Goal: Obtain resource: Obtain resource

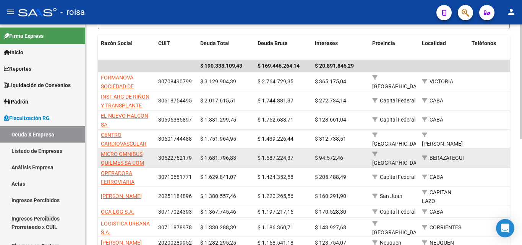
scroll to position [153, 0]
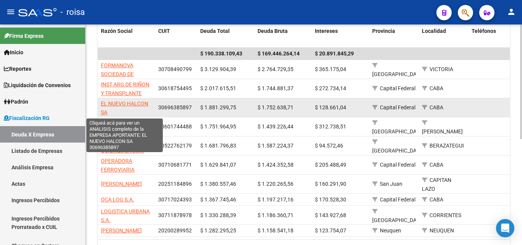
click at [137, 104] on span "EL NUEVO HALCON SA" at bounding box center [124, 107] width 47 height 15
type textarea "30696385897"
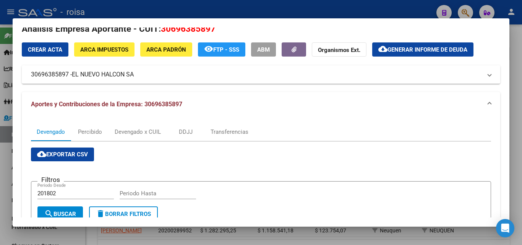
scroll to position [0, 0]
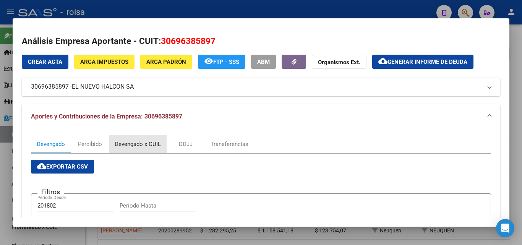
click at [140, 147] on div "Devengado x CUIL" at bounding box center [138, 144] width 46 height 8
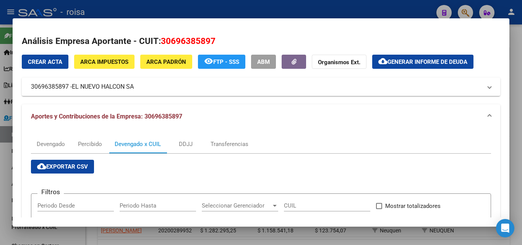
click at [68, 170] on span "cloud_download Exportar CSV" at bounding box center [62, 166] width 51 height 7
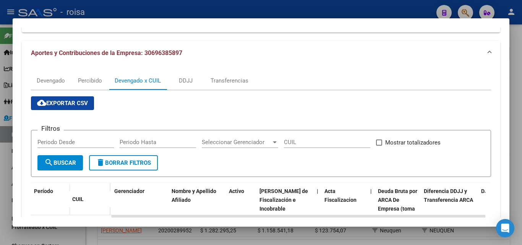
scroll to position [76, 0]
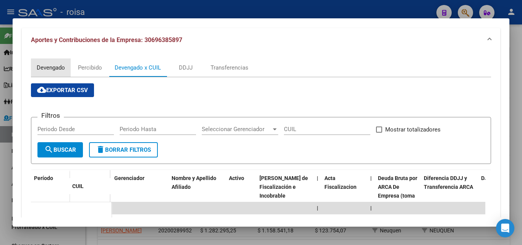
click at [45, 67] on div "Devengado" at bounding box center [51, 67] width 28 height 8
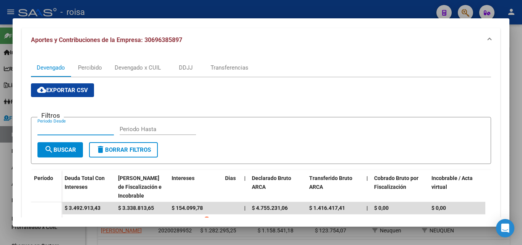
click at [53, 128] on input "Periodo Desde" at bounding box center [75, 129] width 76 height 7
type input "202501"
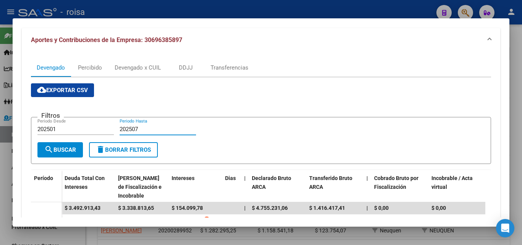
type input "202507"
click at [65, 153] on span "search Buscar" at bounding box center [60, 149] width 32 height 7
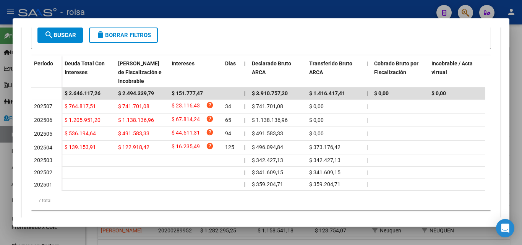
scroll to position [0, 0]
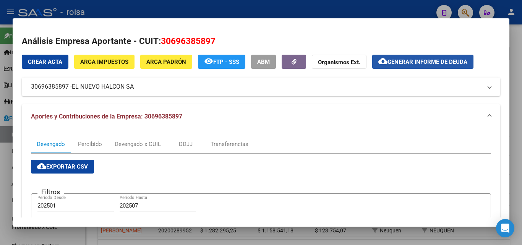
click at [423, 63] on span "Generar informe de deuda" at bounding box center [427, 61] width 80 height 7
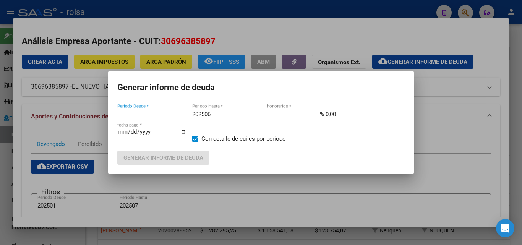
type input "201802"
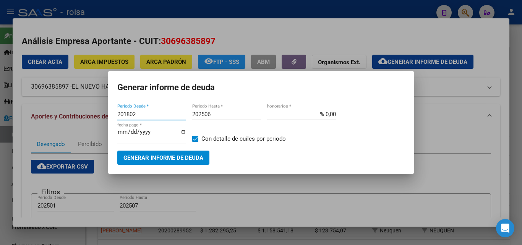
click at [152, 113] on input "201802" at bounding box center [151, 114] width 69 height 7
type input "202501"
click at [217, 112] on input "202506" at bounding box center [226, 114] width 69 height 7
type input "202507"
click at [327, 114] on input "% 0,00" at bounding box center [301, 114] width 69 height 7
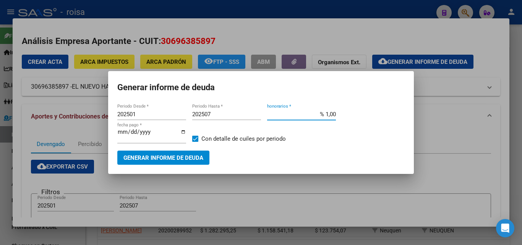
type input "% 10,00"
click at [152, 161] on span "Generar informe de deuda" at bounding box center [163, 157] width 80 height 7
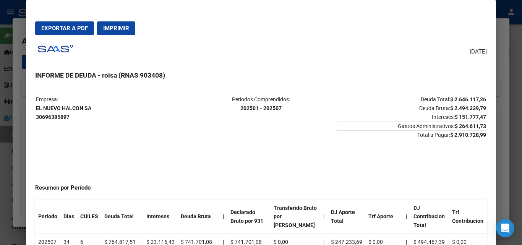
click at [66, 28] on span "Exportar a PDF" at bounding box center [64, 28] width 47 height 7
click at [21, 138] on div at bounding box center [261, 122] width 522 height 245
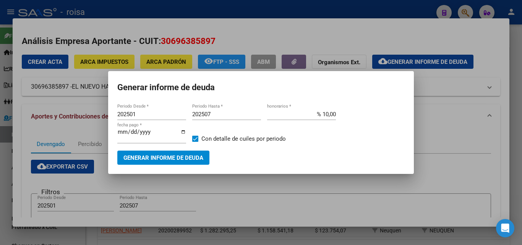
click at [458, 155] on div at bounding box center [261, 122] width 522 height 245
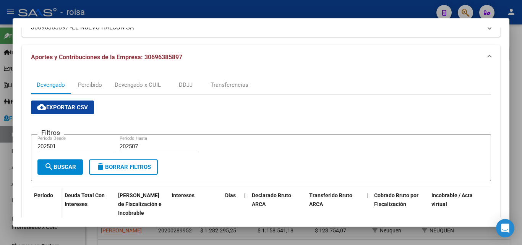
scroll to position [76, 0]
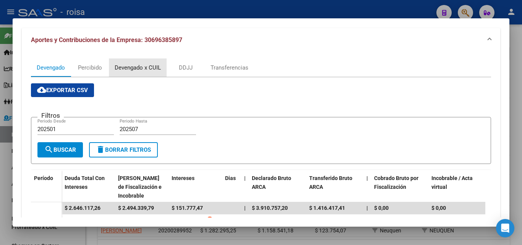
click at [142, 67] on div "Devengado x CUIL" at bounding box center [138, 67] width 46 height 8
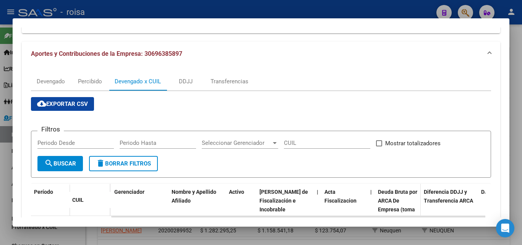
scroll to position [0, 0]
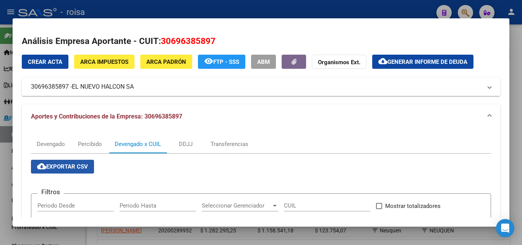
click at [72, 169] on span "cloud_download Exportar CSV" at bounding box center [62, 166] width 51 height 7
click at [7, 165] on div at bounding box center [261, 122] width 522 height 245
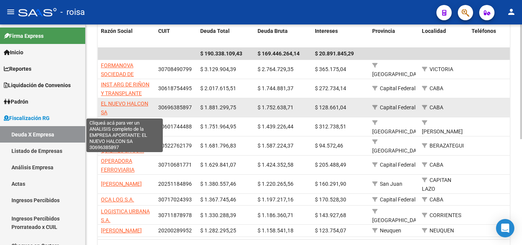
click at [129, 103] on span "EL NUEVO HALCON SA" at bounding box center [124, 107] width 47 height 15
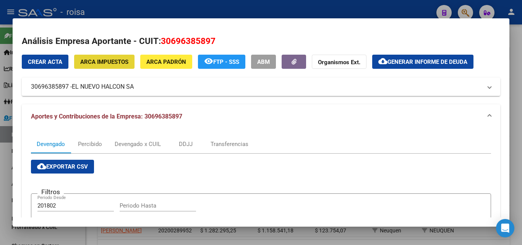
click at [109, 61] on span "ARCA Impuestos" at bounding box center [104, 61] width 48 height 7
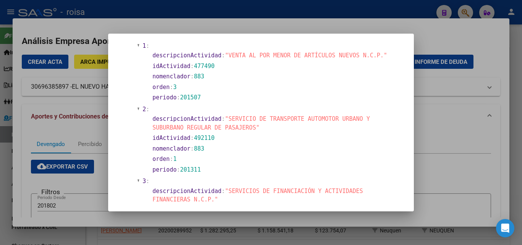
scroll to position [306, 0]
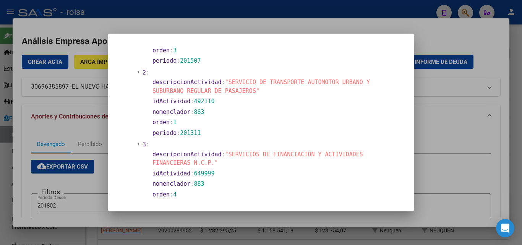
click at [83, 133] on div at bounding box center [261, 122] width 522 height 245
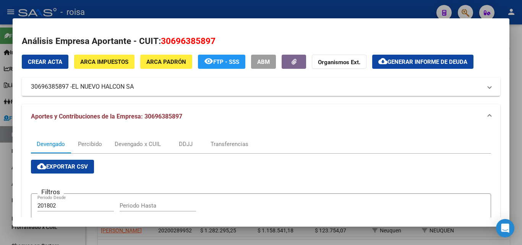
click at [107, 65] on span "ARCA Impuestos" at bounding box center [104, 61] width 48 height 7
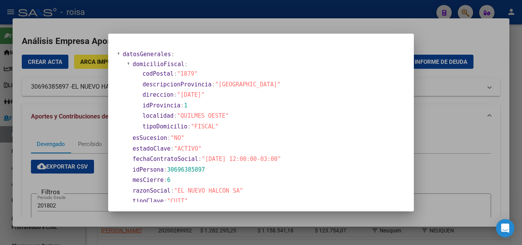
drag, startPoint x: 37, startPoint y: 134, endPoint x: 101, endPoint y: 112, distance: 68.0
click at [39, 133] on div at bounding box center [261, 122] width 522 height 245
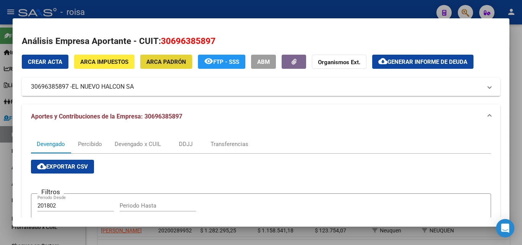
click at [165, 63] on span "ARCA Padrón" at bounding box center [166, 61] width 40 height 7
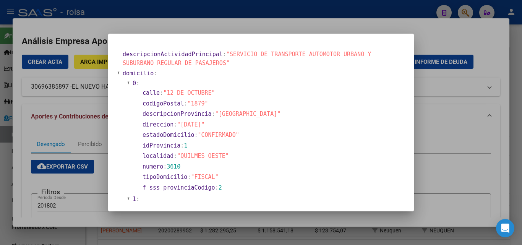
click at [26, 129] on div at bounding box center [261, 122] width 522 height 245
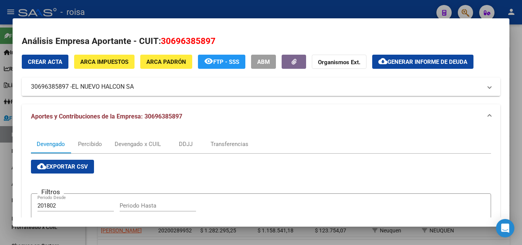
drag, startPoint x: 31, startPoint y: 89, endPoint x: 70, endPoint y: 88, distance: 39.0
click at [70, 88] on mat-panel-title "30696385897 - EL NUEVO HALCON SA" at bounding box center [256, 86] width 451 height 9
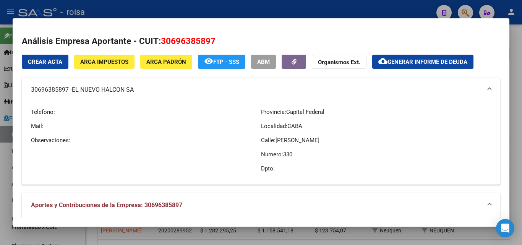
copy mat-panel-title "30696385897"
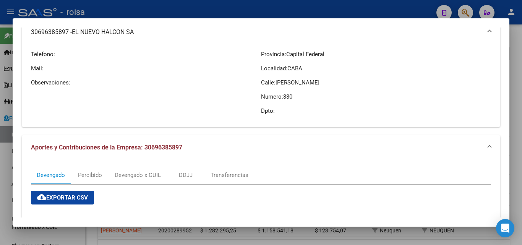
scroll to position [153, 0]
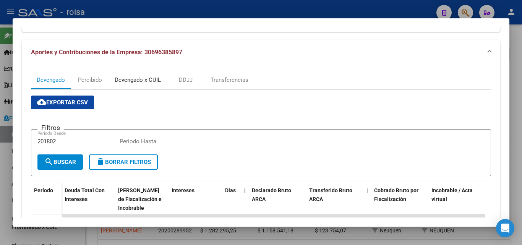
click at [151, 83] on div "Devengado x CUIL" at bounding box center [138, 80] width 46 height 8
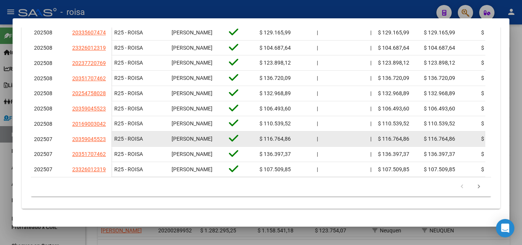
scroll to position [399, 0]
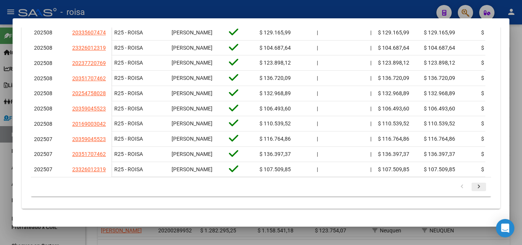
click at [474, 186] on icon "go to next page" at bounding box center [479, 187] width 10 height 9
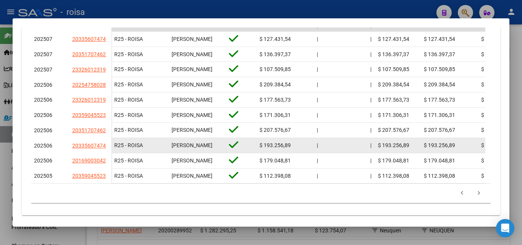
scroll to position [361, 0]
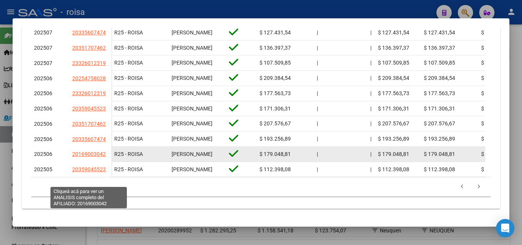
click at [88, 157] on span "20169003042" at bounding box center [89, 154] width 34 height 6
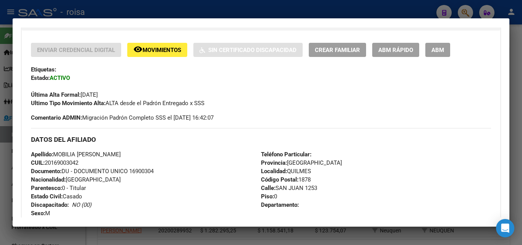
scroll to position [191, 0]
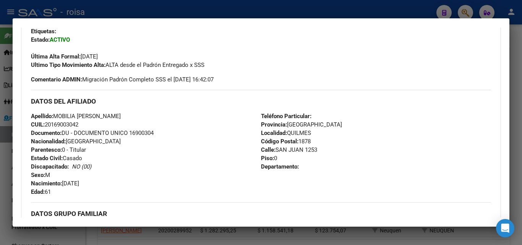
drag, startPoint x: 52, startPoint y: 124, endPoint x: 78, endPoint y: 123, distance: 25.2
click at [78, 123] on span "CUIL: 20169003042" at bounding box center [54, 124] width 47 height 7
copy span "16900304"
click at [1, 163] on div at bounding box center [261, 122] width 522 height 245
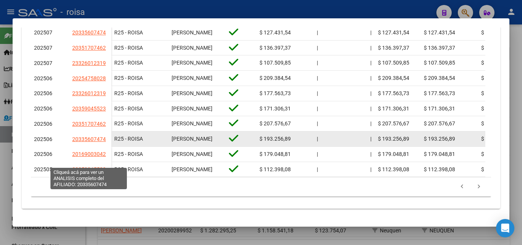
click at [86, 142] on span "20335607474" at bounding box center [89, 139] width 34 height 6
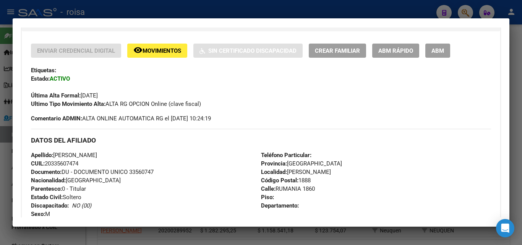
scroll to position [153, 0]
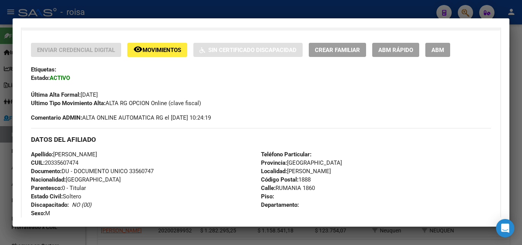
drag, startPoint x: 53, startPoint y: 162, endPoint x: 79, endPoint y: 160, distance: 26.4
click at [78, 160] on span "CUIL: 20335607474" at bounding box center [54, 162] width 47 height 7
copy span "33560747"
click at [6, 165] on div at bounding box center [261, 122] width 522 height 245
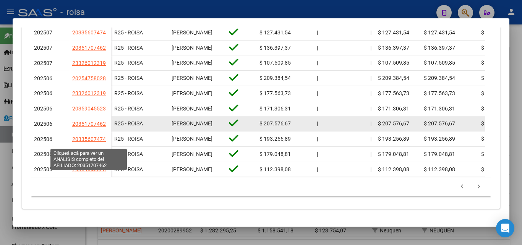
click at [92, 127] on span "20351707462" at bounding box center [89, 124] width 34 height 6
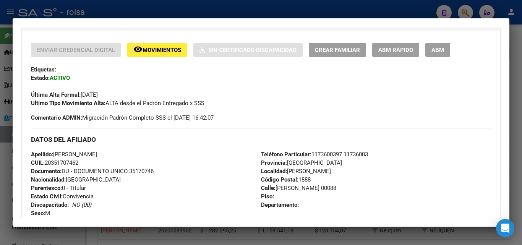
drag, startPoint x: 52, startPoint y: 162, endPoint x: 78, endPoint y: 162, distance: 26.0
click at [78, 162] on span "CUIL: 20351707462" at bounding box center [54, 162] width 47 height 7
copy span "35170746"
click at [7, 151] on div at bounding box center [261, 122] width 522 height 245
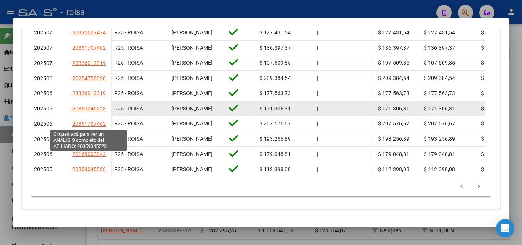
click at [87, 112] on span "20359045523" at bounding box center [89, 108] width 34 height 6
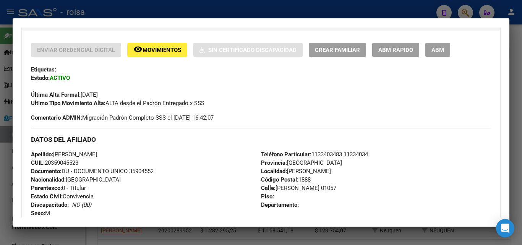
drag, startPoint x: 52, startPoint y: 161, endPoint x: 78, endPoint y: 161, distance: 26.4
click at [78, 161] on span "CUIL: 20359045523" at bounding box center [54, 162] width 47 height 7
copy span "35904552"
drag, startPoint x: 0, startPoint y: 172, endPoint x: 23, endPoint y: 174, distance: 23.4
click at [0, 172] on div at bounding box center [261, 122] width 522 height 245
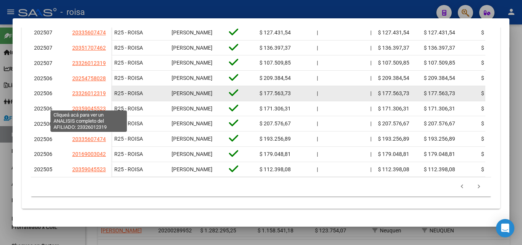
click at [82, 96] on span "23326012319" at bounding box center [89, 93] width 34 height 6
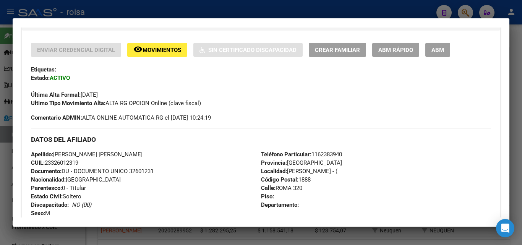
drag, startPoint x: 53, startPoint y: 161, endPoint x: 79, endPoint y: 161, distance: 26.0
click at [78, 161] on span "CUIL: 23326012319" at bounding box center [54, 162] width 47 height 7
copy span "32601231"
drag, startPoint x: 5, startPoint y: 199, endPoint x: 35, endPoint y: 199, distance: 29.8
click at [5, 199] on div at bounding box center [261, 122] width 522 height 245
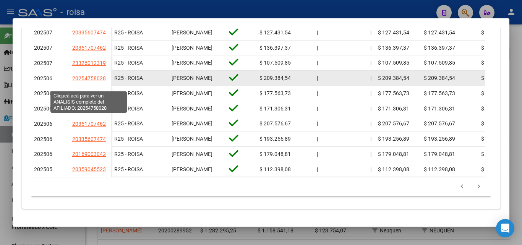
click at [89, 81] on span "20254758028" at bounding box center [89, 78] width 34 height 6
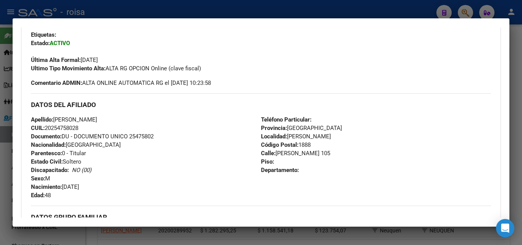
scroll to position [191, 0]
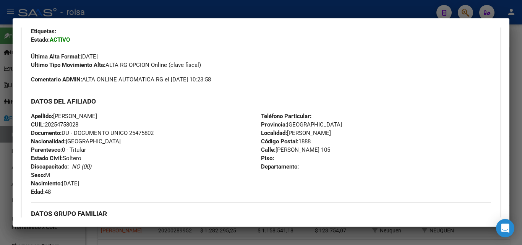
drag, startPoint x: 52, startPoint y: 124, endPoint x: 78, endPoint y: 123, distance: 26.8
click at [78, 123] on span "CUIL: 20254758028" at bounding box center [54, 124] width 47 height 7
copy span "25475802"
click at [4, 165] on div at bounding box center [261, 122] width 522 height 245
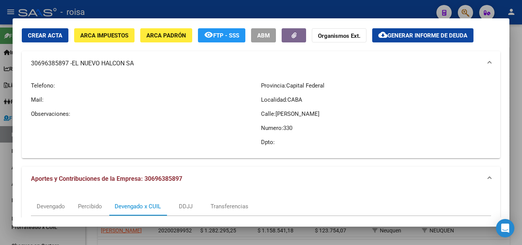
scroll to position [0, 0]
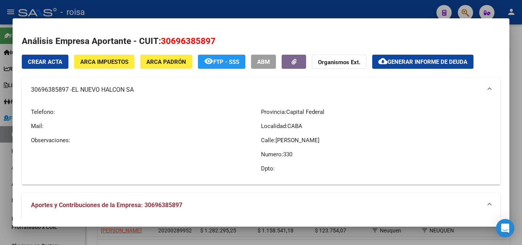
click at [177, 64] on span "ARCA Padrón" at bounding box center [166, 61] width 40 height 7
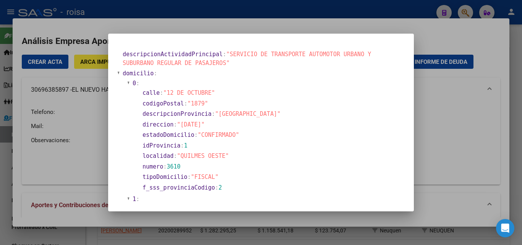
click at [53, 163] on div at bounding box center [261, 122] width 522 height 245
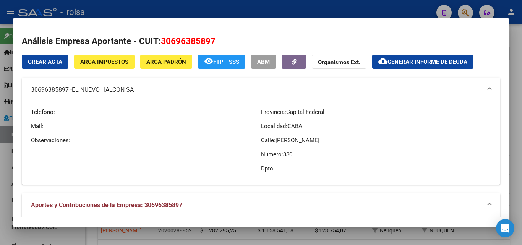
click at [5, 166] on div at bounding box center [261, 122] width 522 height 245
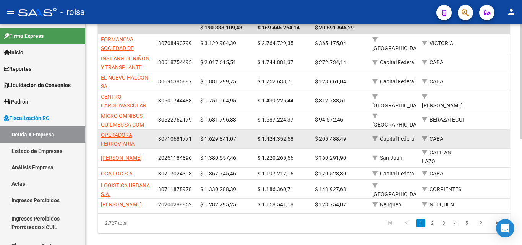
scroll to position [204, 0]
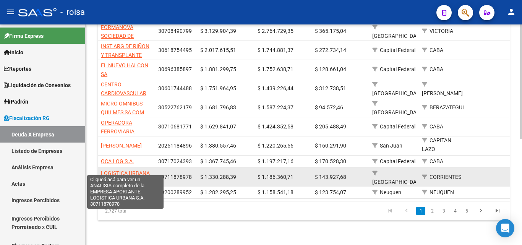
click at [138, 170] on span "LOGISTICA URBANA S.A." at bounding box center [125, 177] width 49 height 15
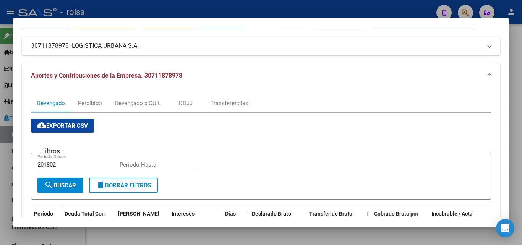
scroll to position [0, 0]
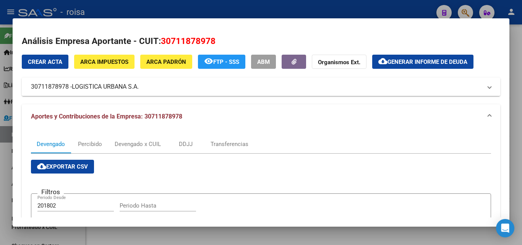
drag, startPoint x: 29, startPoint y: 87, endPoint x: 70, endPoint y: 87, distance: 40.1
click at [70, 87] on mat-expansion-panel-header "30711878978 - LOGISTICA URBANA S.A." at bounding box center [261, 87] width 478 height 18
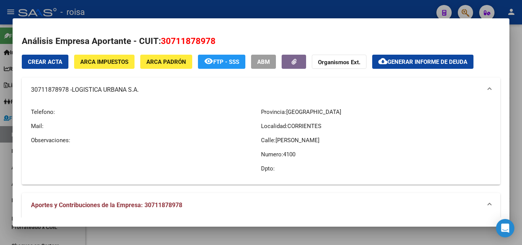
copy mat-panel-title "30711878978"
click at [159, 62] on span "ARCA Padrón" at bounding box center [166, 61] width 40 height 7
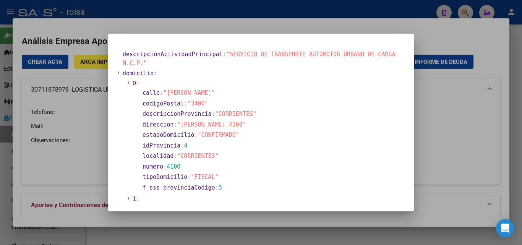
drag, startPoint x: 169, startPoint y: 92, endPoint x: 198, endPoint y: 92, distance: 29.4
click at [198, 92] on span ""[PERSON_NAME]"" at bounding box center [189, 92] width 52 height 7
copy span "[PERSON_NAME]"
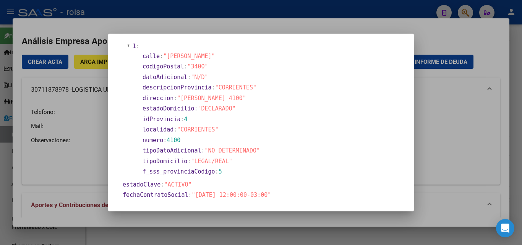
scroll to position [267, 0]
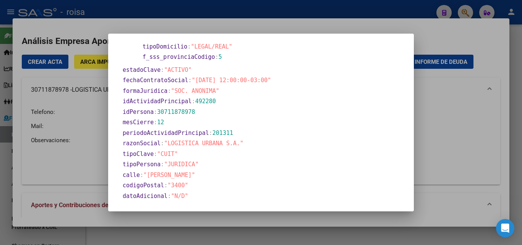
click at [87, 144] on div at bounding box center [261, 122] width 522 height 245
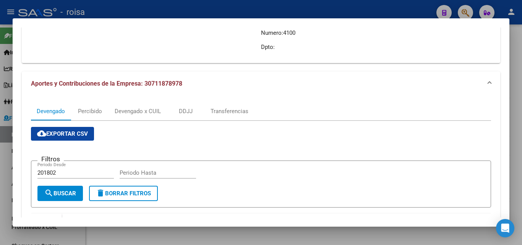
scroll to position [0, 0]
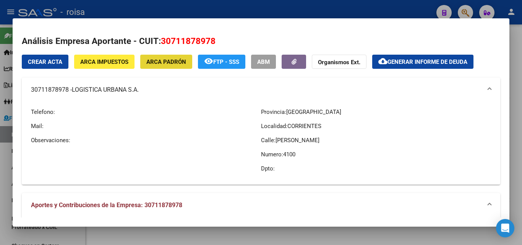
click at [172, 61] on span "ARCA Padrón" at bounding box center [166, 61] width 40 height 7
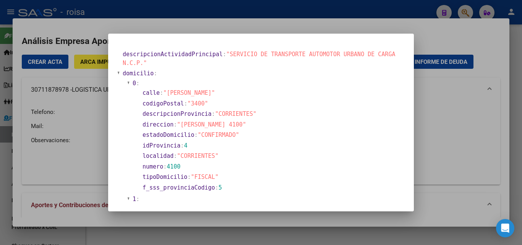
click at [68, 157] on div at bounding box center [261, 122] width 522 height 245
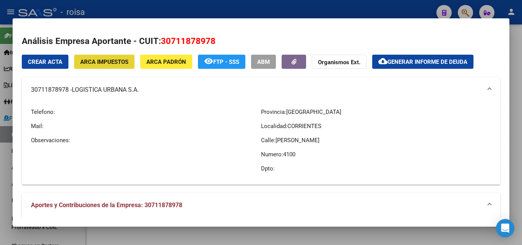
click at [108, 65] on span "ARCA Impuestos" at bounding box center [104, 61] width 48 height 7
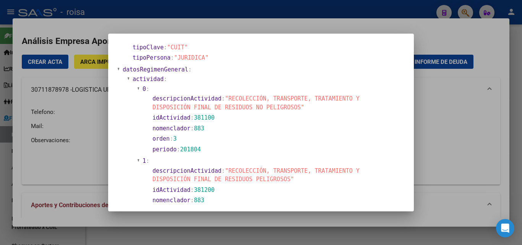
scroll to position [153, 0]
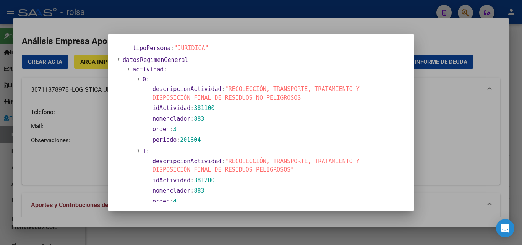
click at [94, 133] on div at bounding box center [261, 122] width 522 height 245
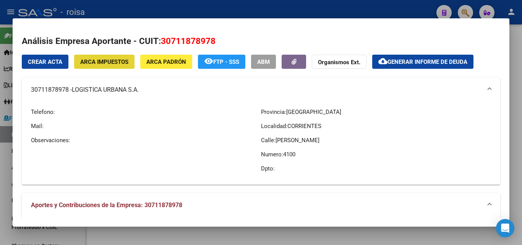
click at [106, 67] on button "ARCA Impuestos" at bounding box center [104, 62] width 60 height 14
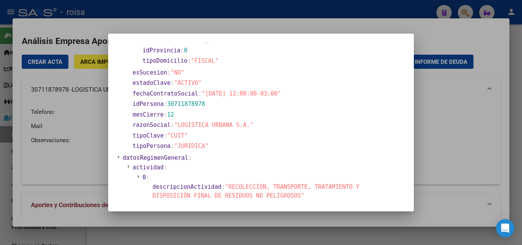
scroll to position [0, 0]
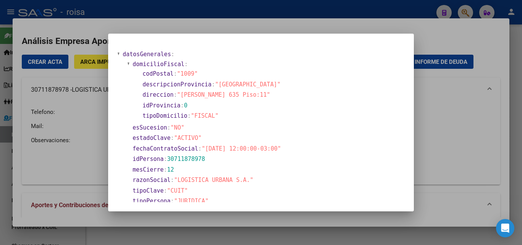
click at [70, 151] on div at bounding box center [261, 122] width 522 height 245
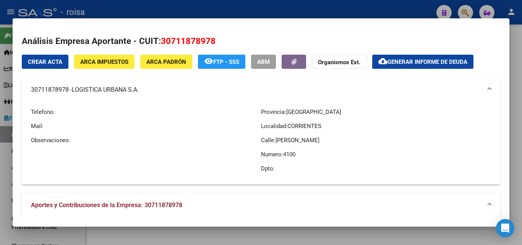
drag, startPoint x: 29, startPoint y: 92, endPoint x: 69, endPoint y: 92, distance: 40.1
click at [69, 92] on mat-expansion-panel-header "30711878978 - LOGISTICA URBANA S.A." at bounding box center [261, 90] width 478 height 24
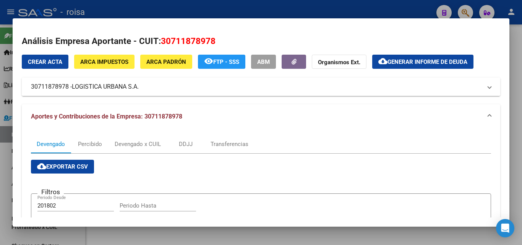
copy mat-panel-title "30711878978"
click at [3, 177] on div at bounding box center [261, 122] width 522 height 245
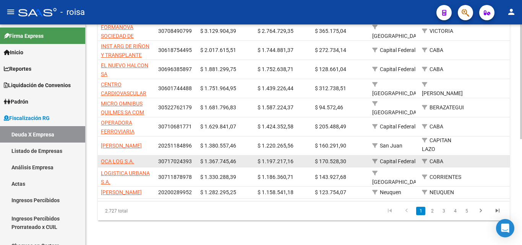
scroll to position [204, 0]
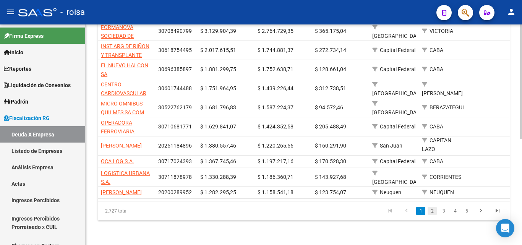
click at [431, 211] on link "2" at bounding box center [431, 211] width 9 height 8
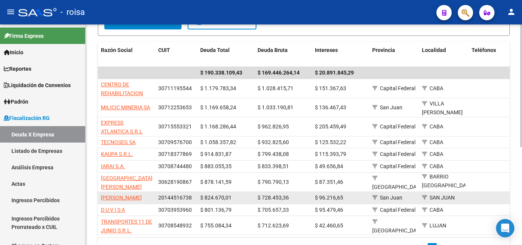
scroll to position [176, 0]
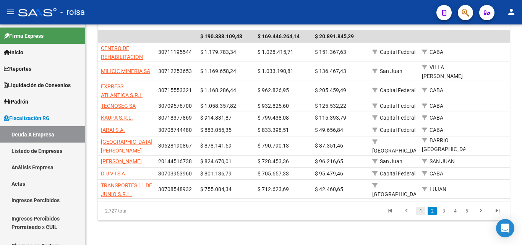
click at [423, 212] on link "1" at bounding box center [420, 211] width 9 height 8
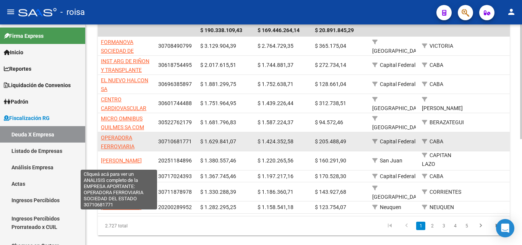
click at [119, 136] on span "OPERADORA FERROVIARIA SOCIEDAD DEL ESTADO" at bounding box center [119, 150] width 36 height 32
type textarea "30710681771"
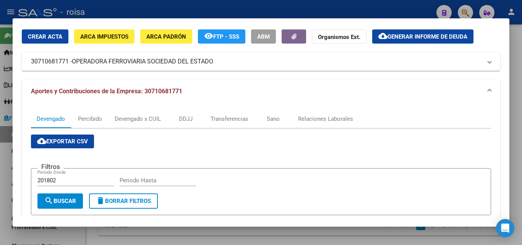
scroll to position [76, 0]
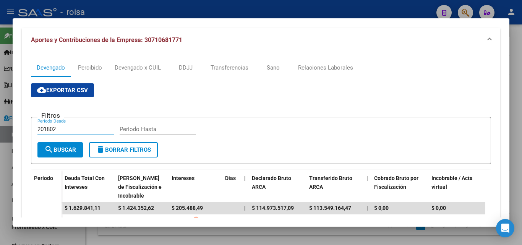
click at [60, 127] on input "201802" at bounding box center [75, 129] width 76 height 7
type input "202501"
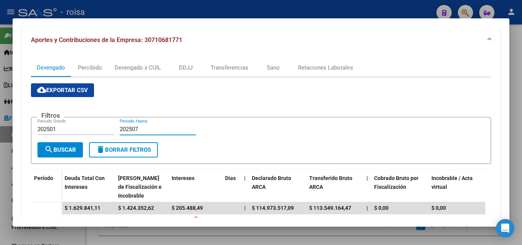
type input "202507"
click at [63, 150] on span "search Buscar" at bounding box center [60, 149] width 32 height 7
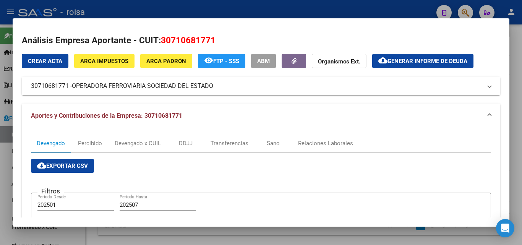
scroll to position [0, 0]
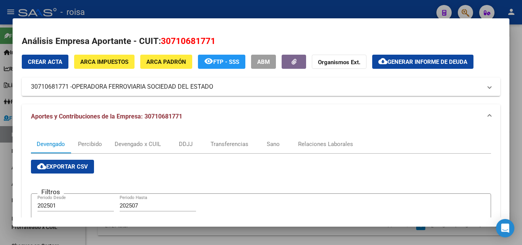
click at [426, 62] on span "Generar informe de deuda" at bounding box center [427, 61] width 80 height 7
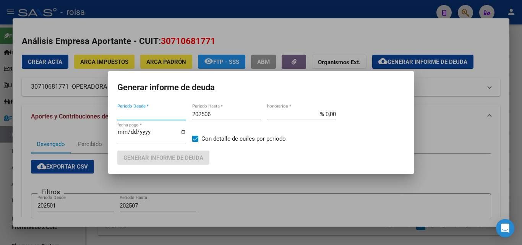
type input "201802"
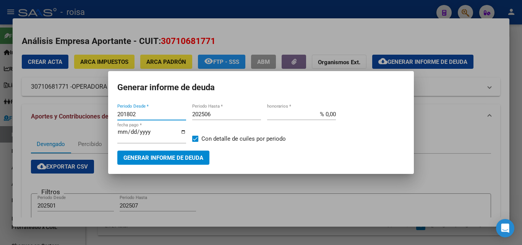
click at [146, 115] on input "201802" at bounding box center [151, 114] width 69 height 7
type input "202501"
type input "202507"
click at [328, 115] on input "% 0,00" at bounding box center [301, 114] width 69 height 7
type input "% 10,00"
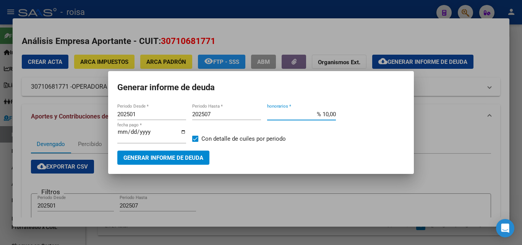
click at [162, 157] on span "Generar informe de deuda" at bounding box center [163, 157] width 80 height 7
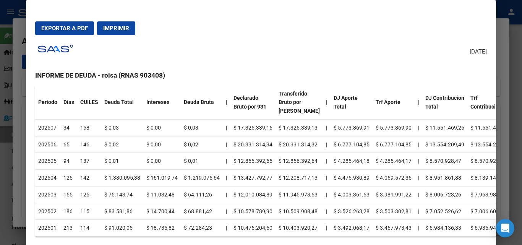
scroll to position [115, 0]
click at [79, 26] on span "Exportar a PDF" at bounding box center [64, 28] width 47 height 7
click at [22, 136] on div at bounding box center [261, 122] width 522 height 245
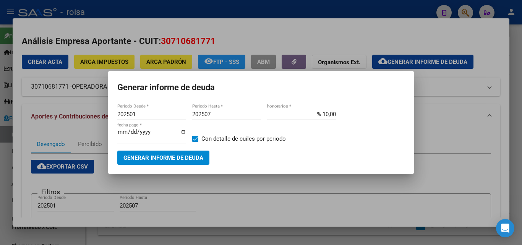
click at [5, 171] on div at bounding box center [261, 122] width 522 height 245
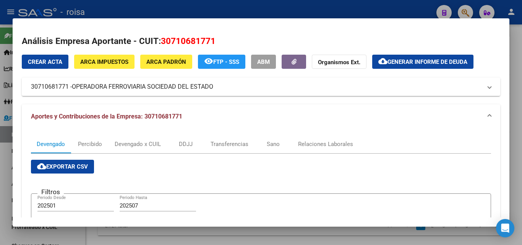
click at [3, 162] on div at bounding box center [261, 122] width 522 height 245
